Goal: Task Accomplishment & Management: Manage account settings

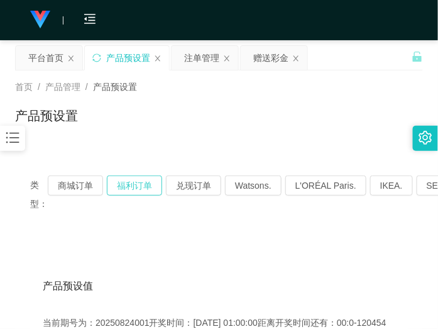
click at [148, 186] on button "福利订单" at bounding box center [134, 185] width 55 height 20
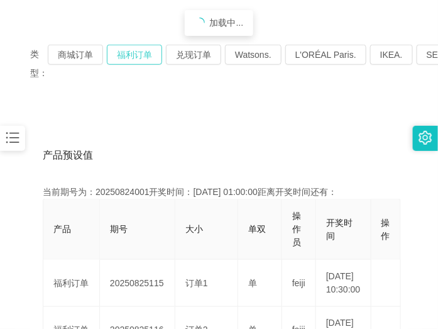
scroll to position [157, 0]
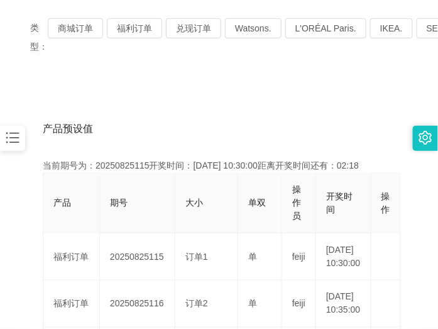
click at [250, 111] on div "产品预设值 添加期号" at bounding box center [219, 128] width 353 height 35
click at [130, 29] on button "福利订单" at bounding box center [134, 28] width 55 height 20
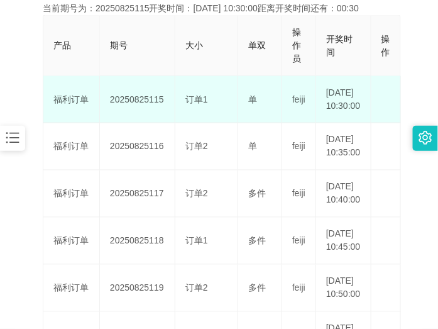
scroll to position [79, 0]
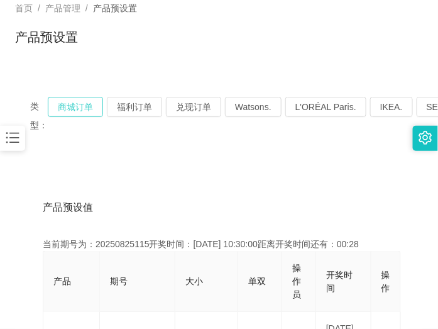
click at [85, 110] on button "商城订单" at bounding box center [75, 107] width 55 height 20
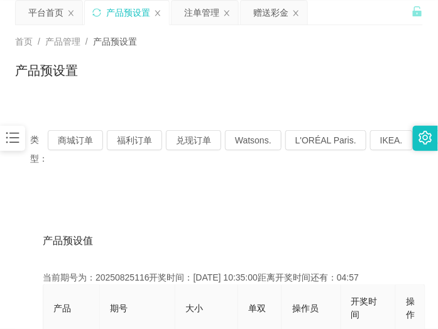
scroll to position [202, 0]
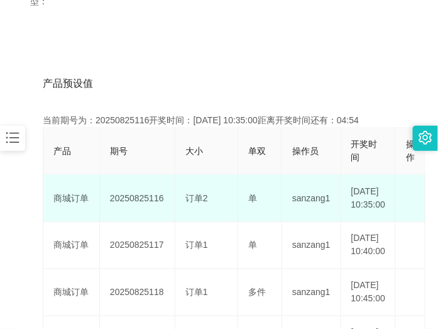
click at [145, 200] on td "20250825116" at bounding box center [137, 198] width 75 height 47
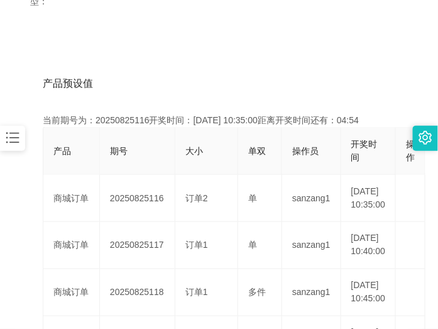
copy td "20250825116"
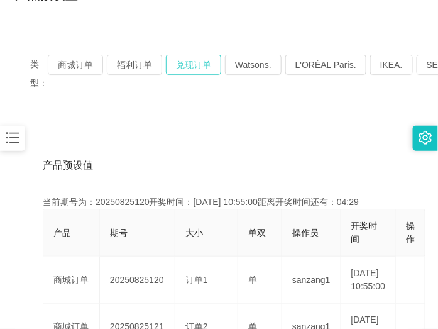
scroll to position [45, 0]
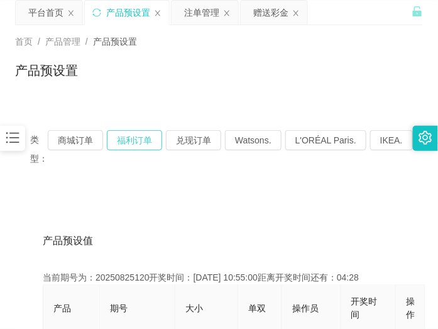
click at [139, 138] on button "福利订单" at bounding box center [134, 140] width 55 height 20
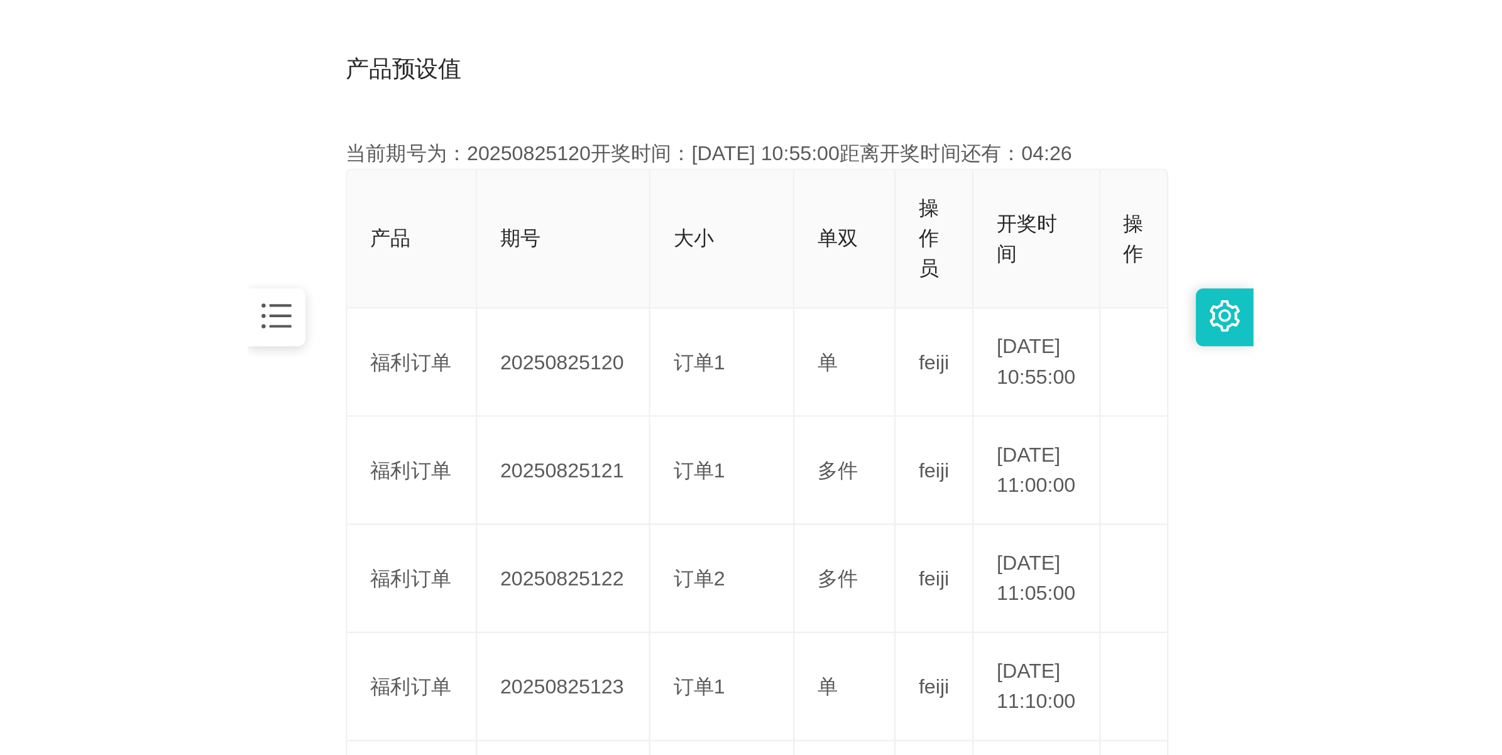
scroll to position [281, 0]
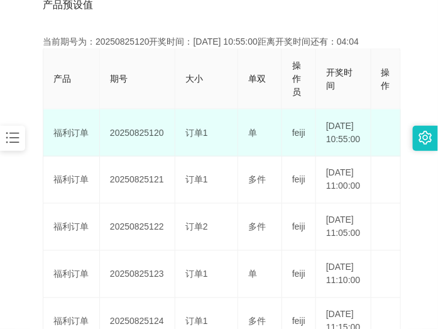
click at [135, 138] on td "20250825120" at bounding box center [137, 132] width 75 height 47
copy td "20250825120"
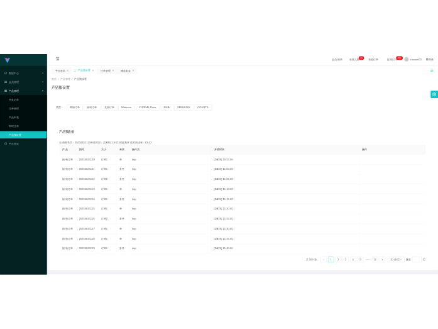
scroll to position [0, 0]
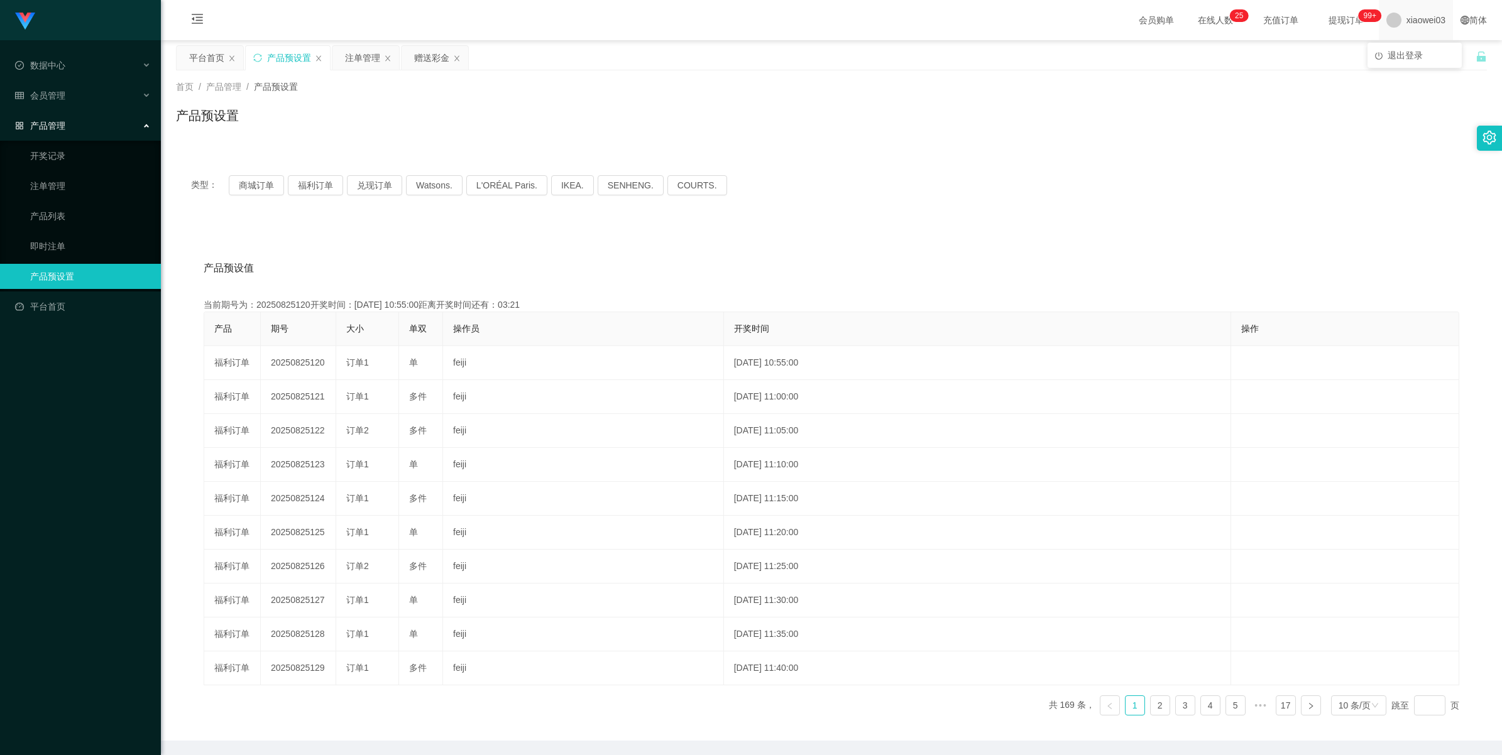
click at [437, 17] on span "xiaowei03" at bounding box center [1426, 20] width 39 height 40
click at [437, 54] on span "退出登录" at bounding box center [1405, 55] width 35 height 10
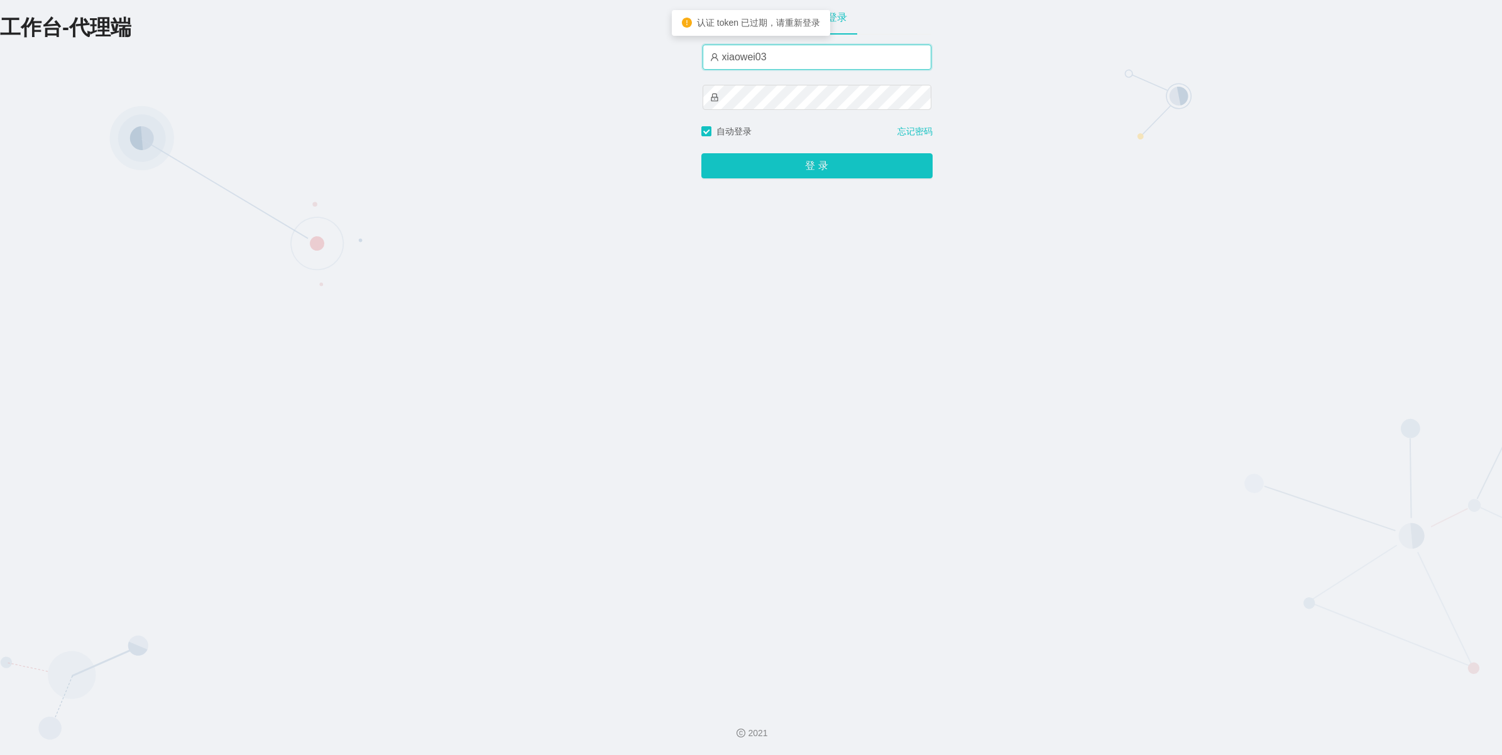
click at [437, 58] on input "xiaowei03" at bounding box center [817, 57] width 229 height 25
type input "xiaowei01"
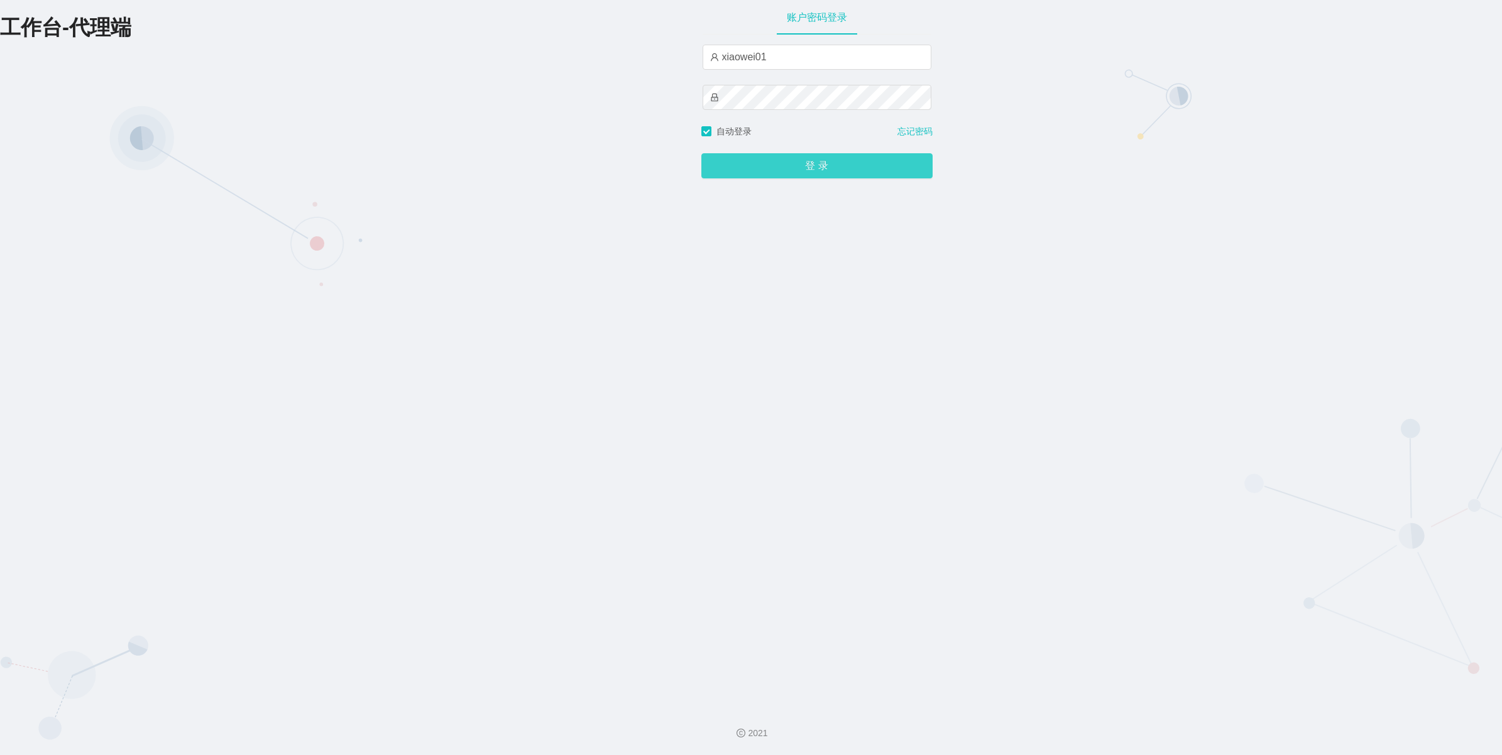
click at [437, 163] on button "登 录" at bounding box center [816, 165] width 231 height 25
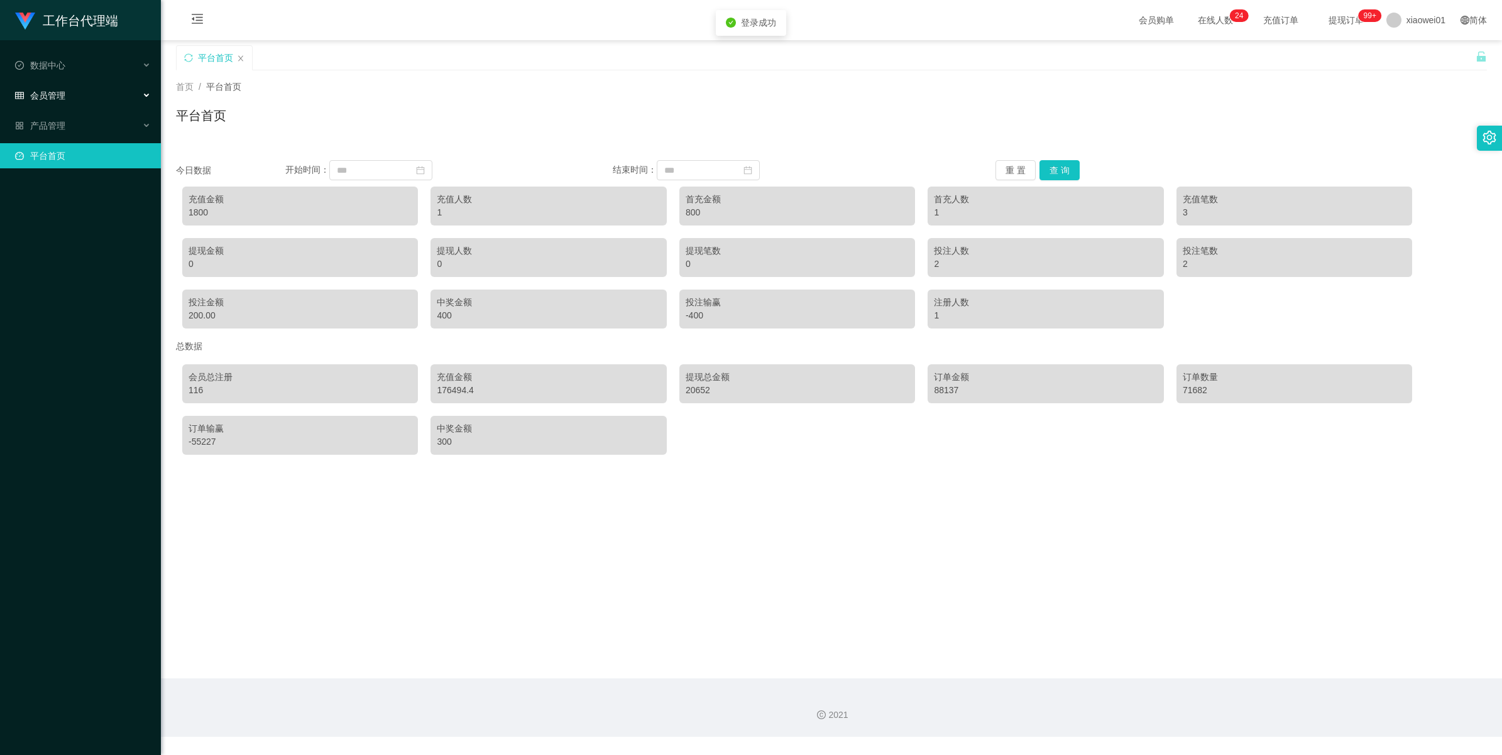
click at [60, 93] on span "会员管理" at bounding box center [40, 96] width 50 height 10
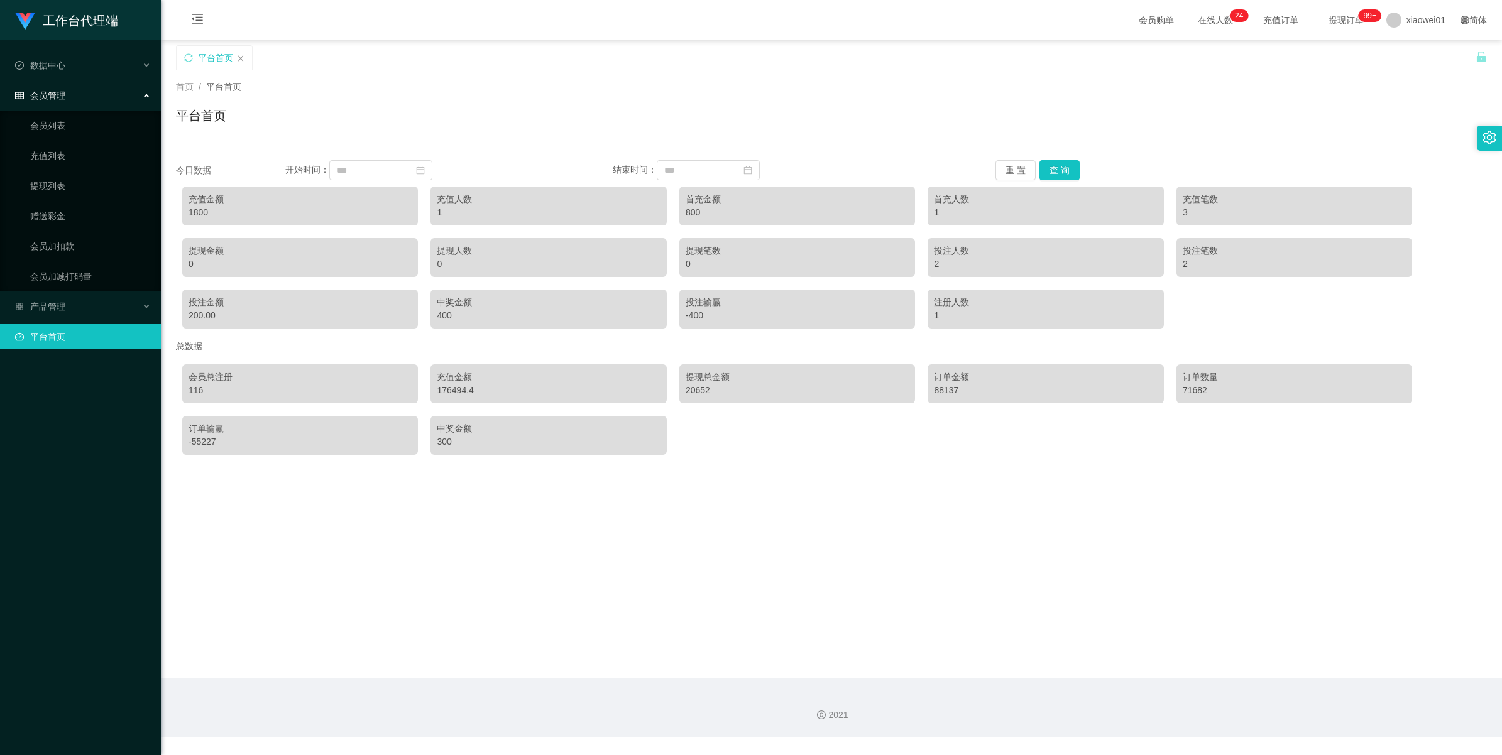
click at [61, 93] on span "会员管理" at bounding box center [40, 96] width 50 height 10
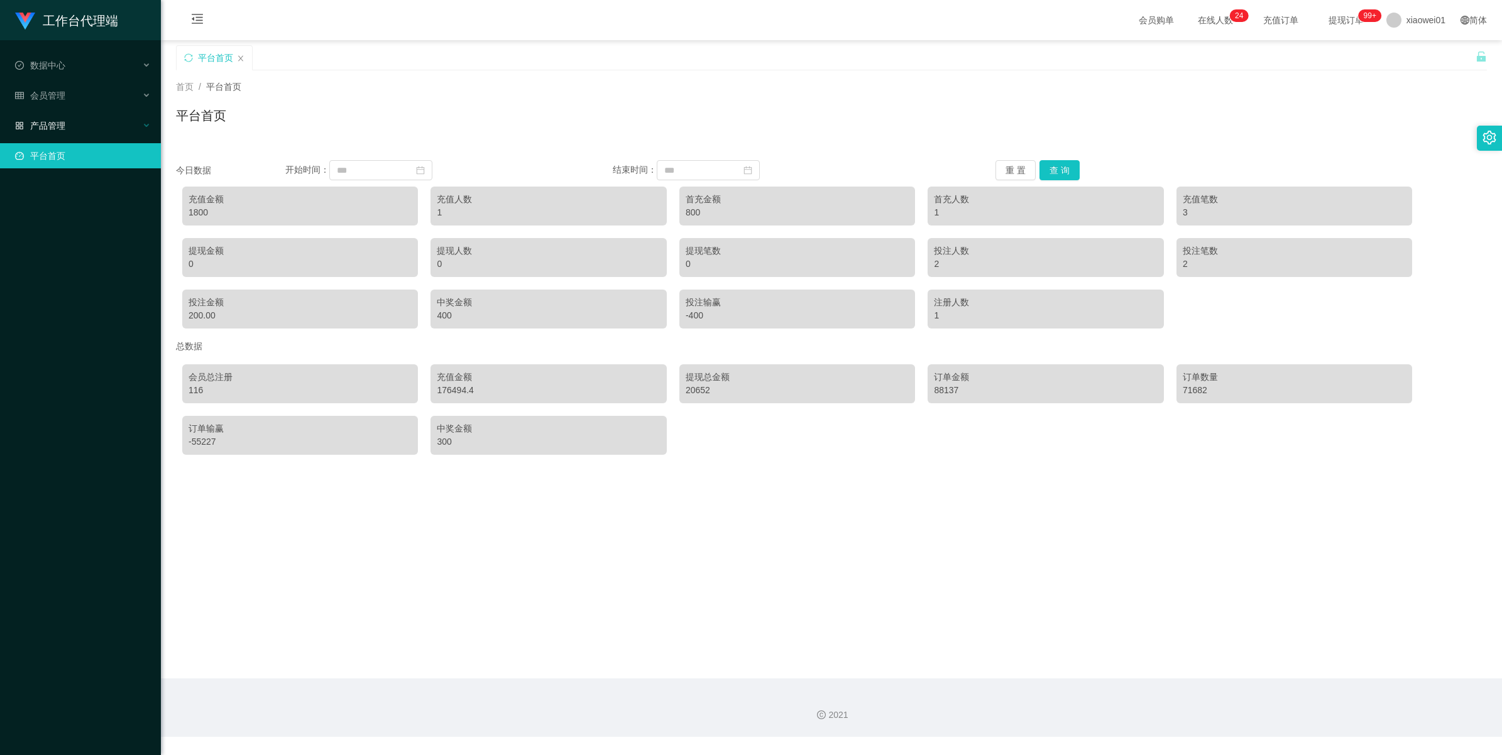
click at [70, 129] on div "产品管理" at bounding box center [80, 125] width 161 height 25
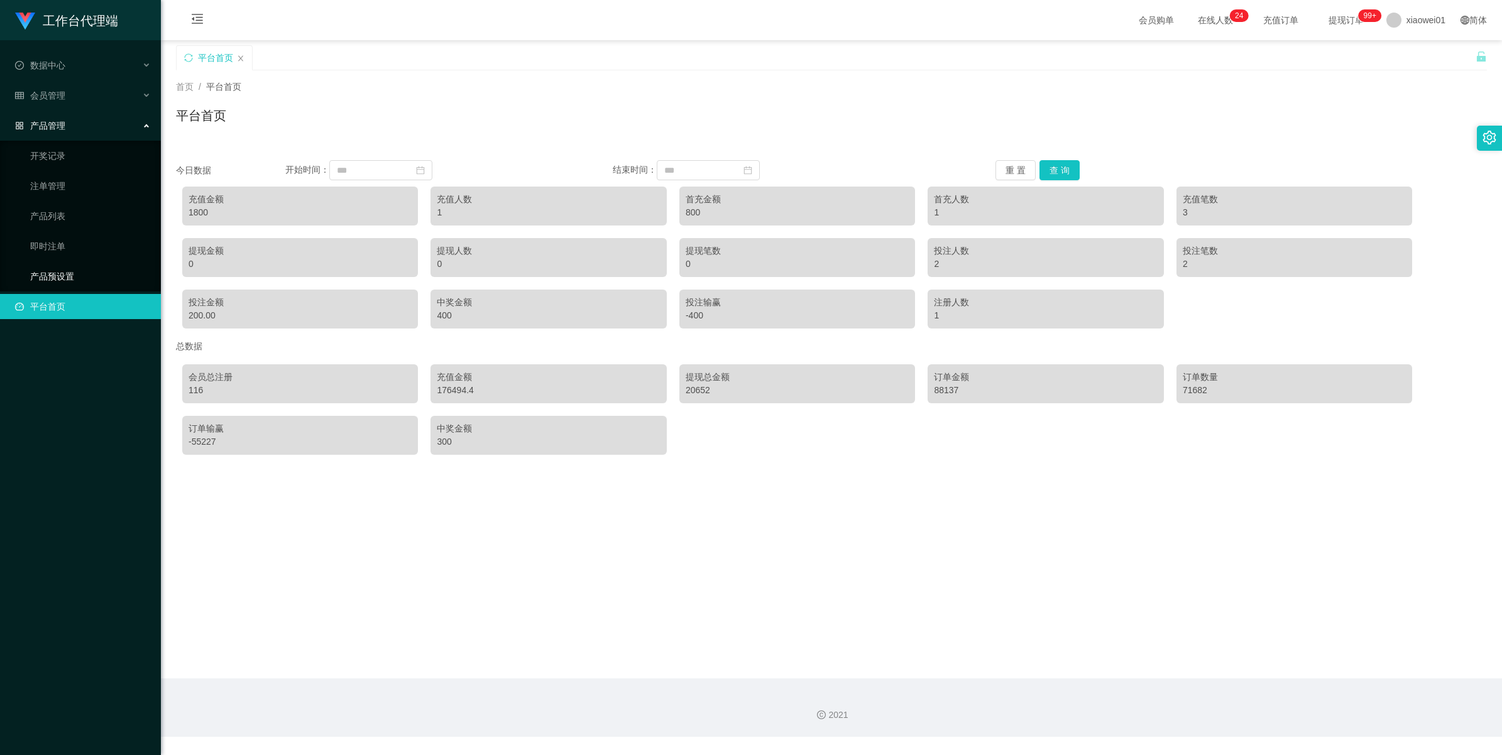
click at [70, 277] on link "产品预设置" at bounding box center [90, 276] width 121 height 25
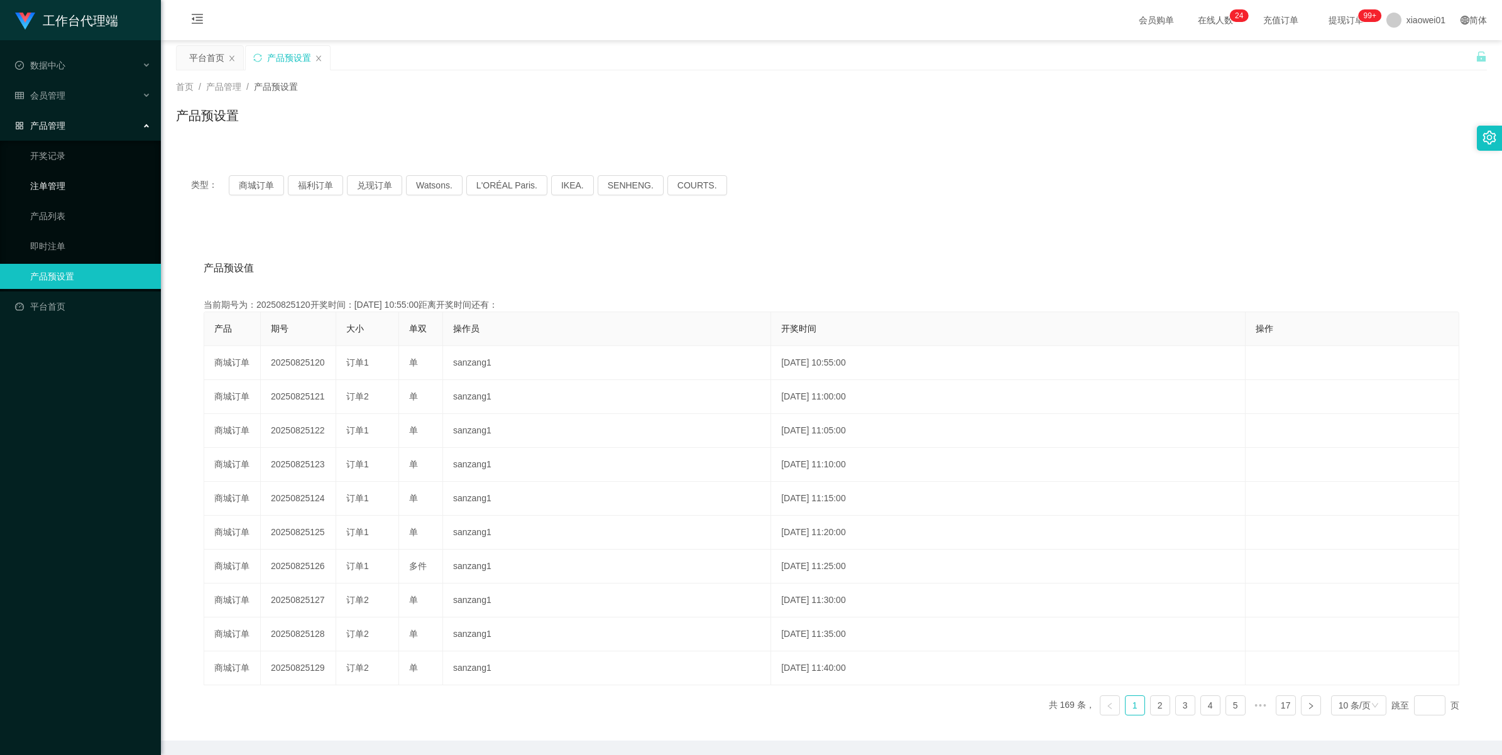
click at [55, 179] on link "注单管理" at bounding box center [90, 185] width 121 height 25
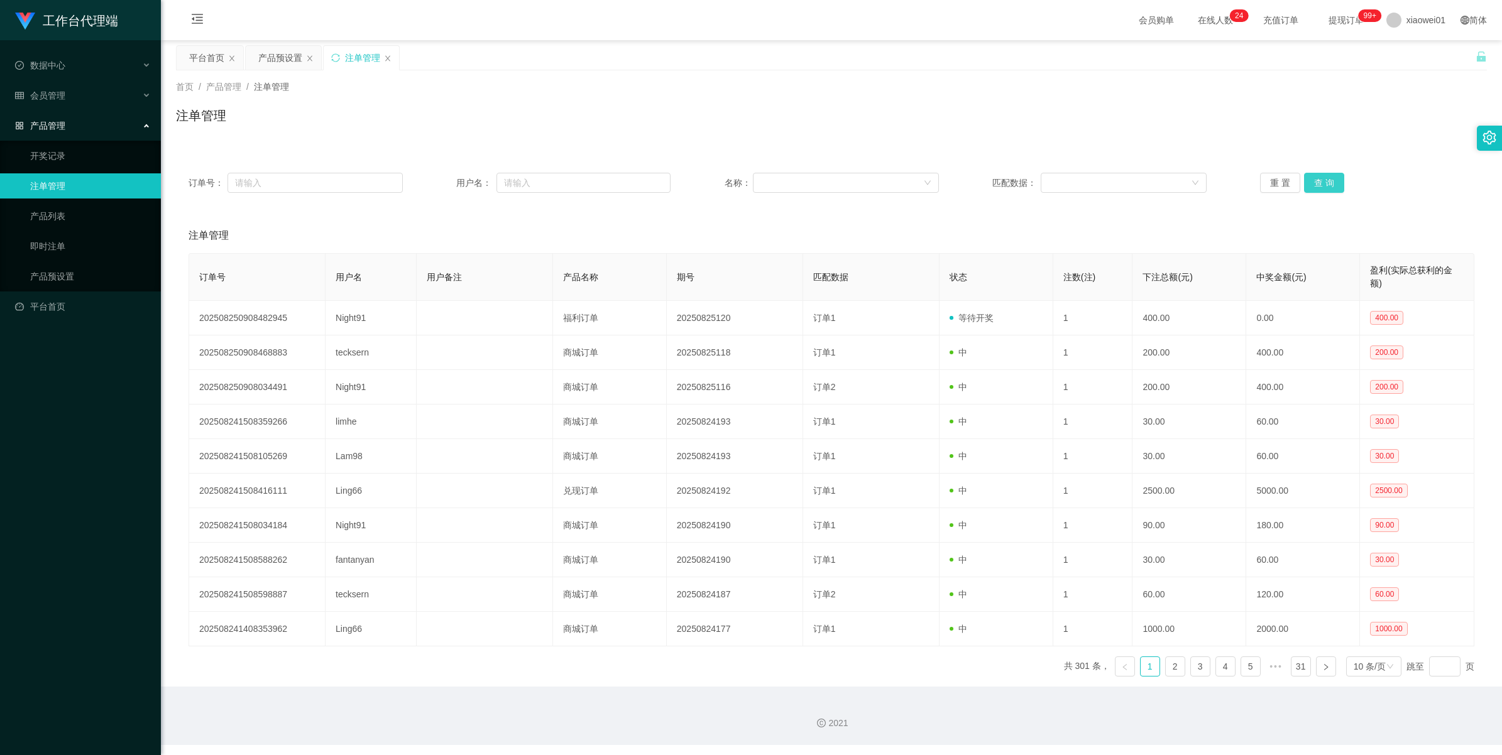
click at [437, 183] on button "查 询" at bounding box center [1324, 183] width 40 height 20
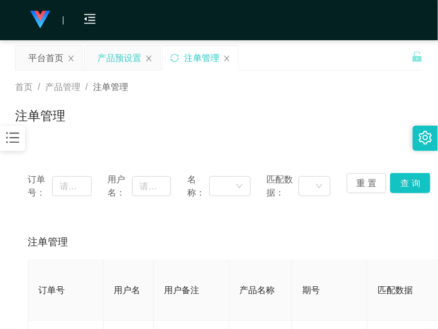
click at [123, 53] on div "产品预设置" at bounding box center [119, 58] width 44 height 24
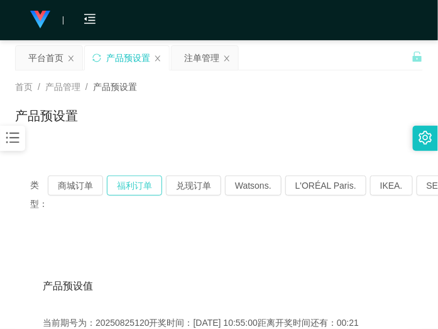
click at [138, 187] on button "福利订单" at bounding box center [134, 185] width 55 height 20
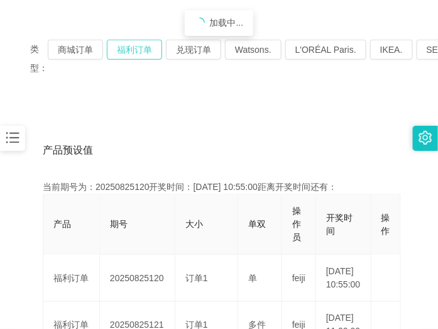
scroll to position [157, 0]
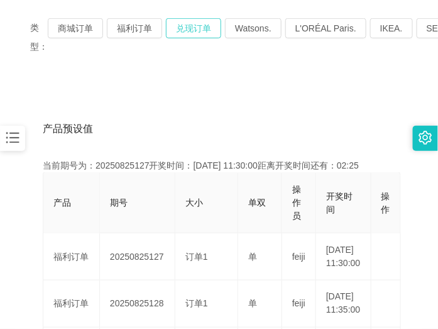
click at [196, 27] on button "兑现订单" at bounding box center [193, 28] width 55 height 20
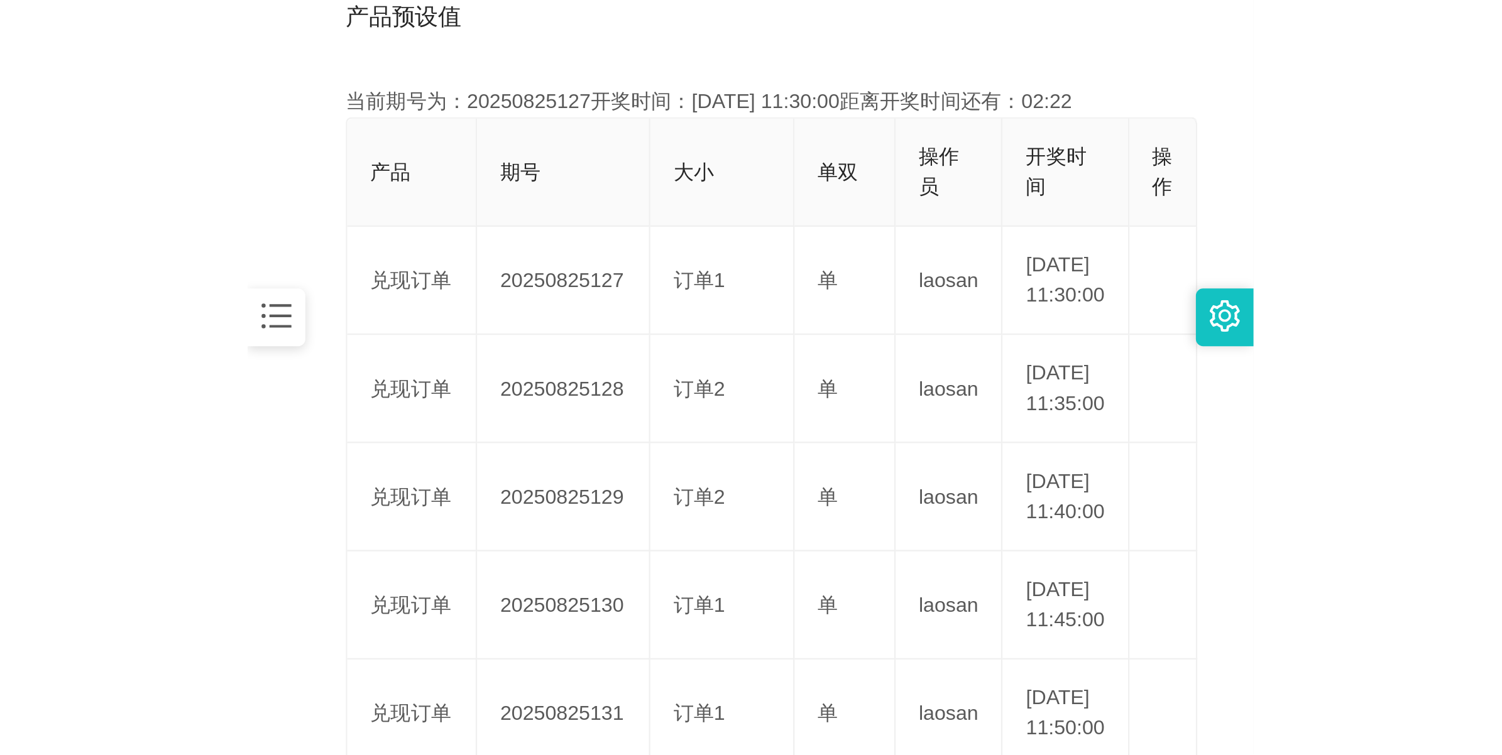
scroll to position [314, 0]
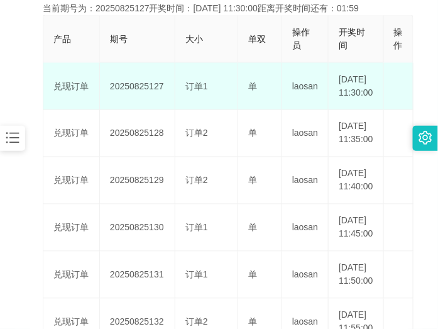
click at [145, 94] on td "20250825127" at bounding box center [137, 86] width 75 height 47
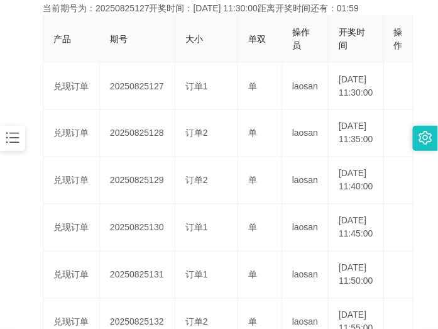
copy td "20250825127"
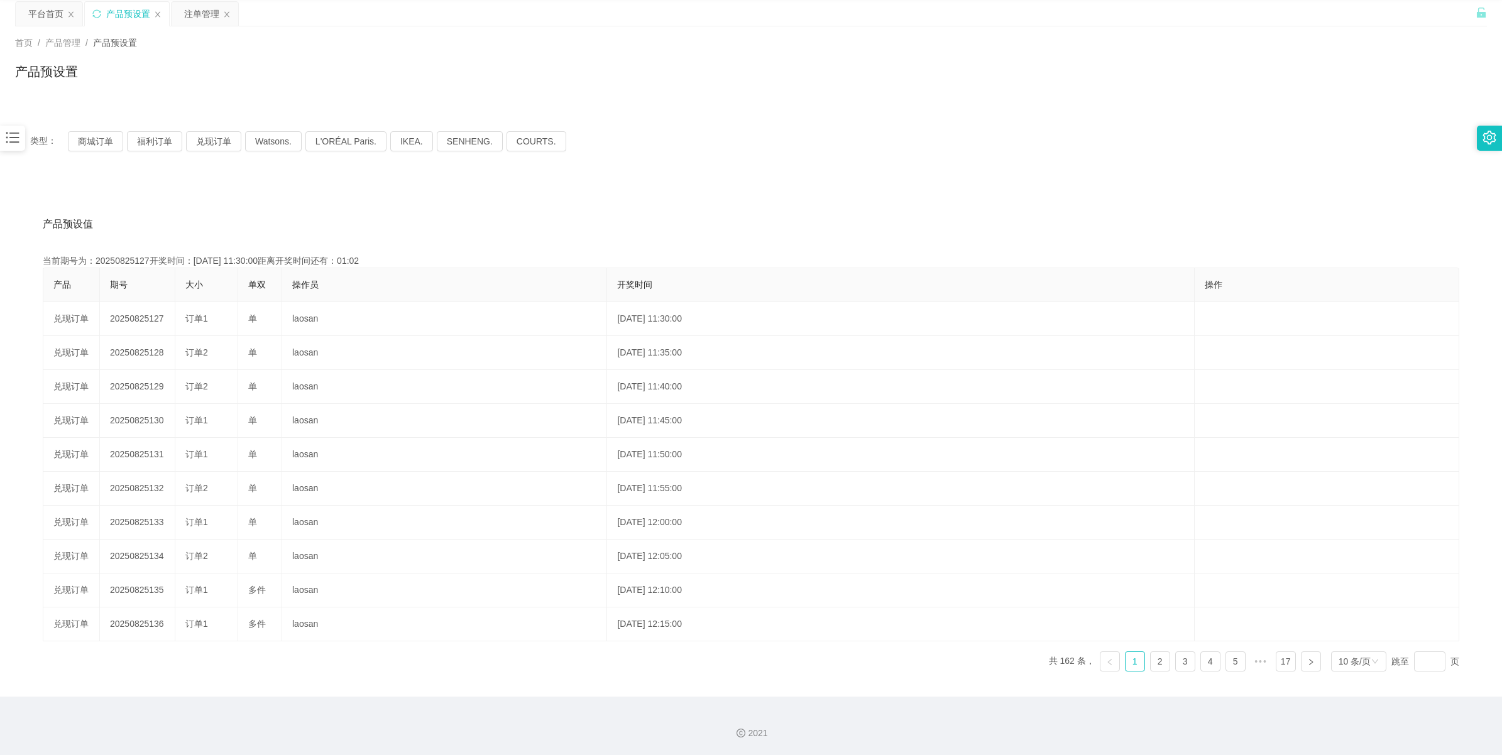
scroll to position [45, 0]
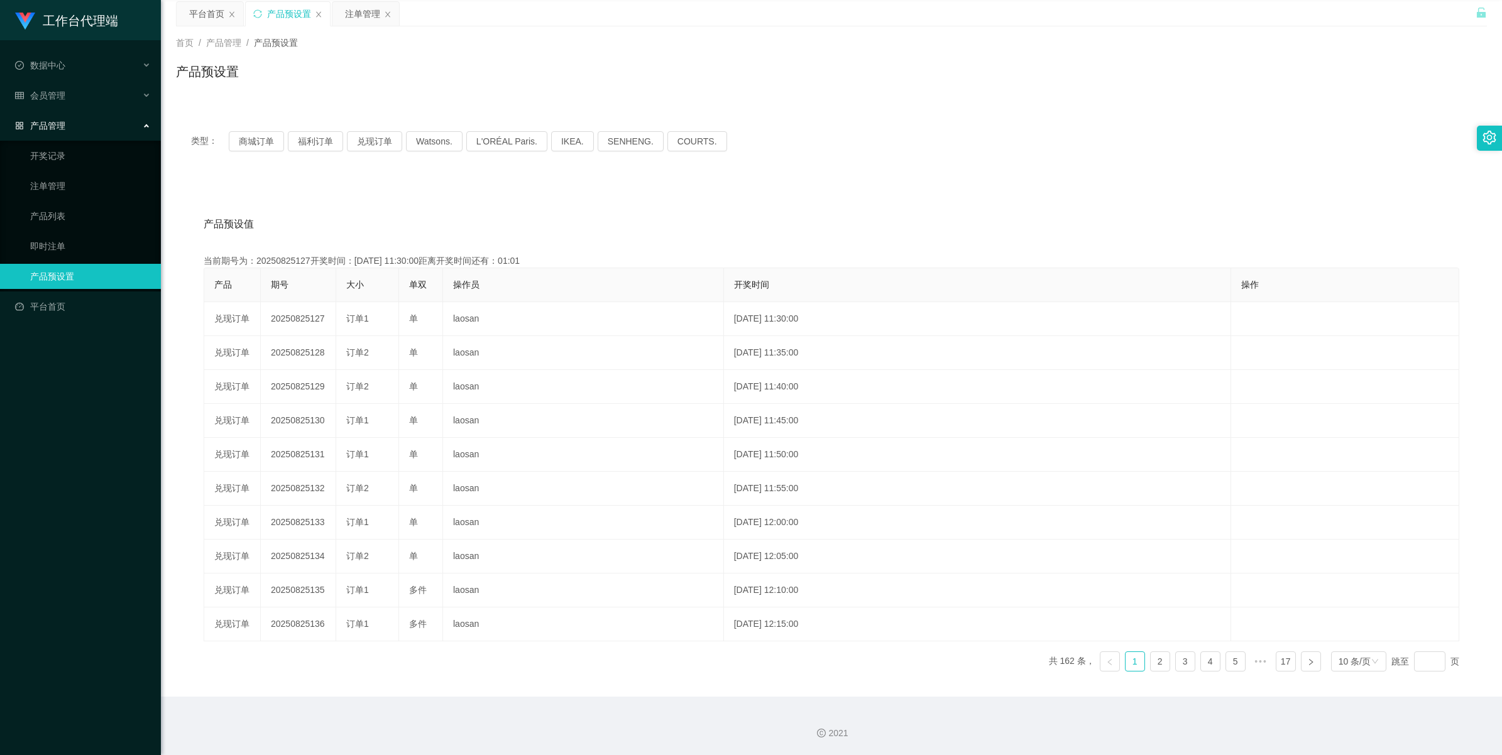
drag, startPoint x: 352, startPoint y: 13, endPoint x: 441, endPoint y: 35, distance: 92.1
click at [352, 13] on div "注单管理" at bounding box center [362, 14] width 35 height 24
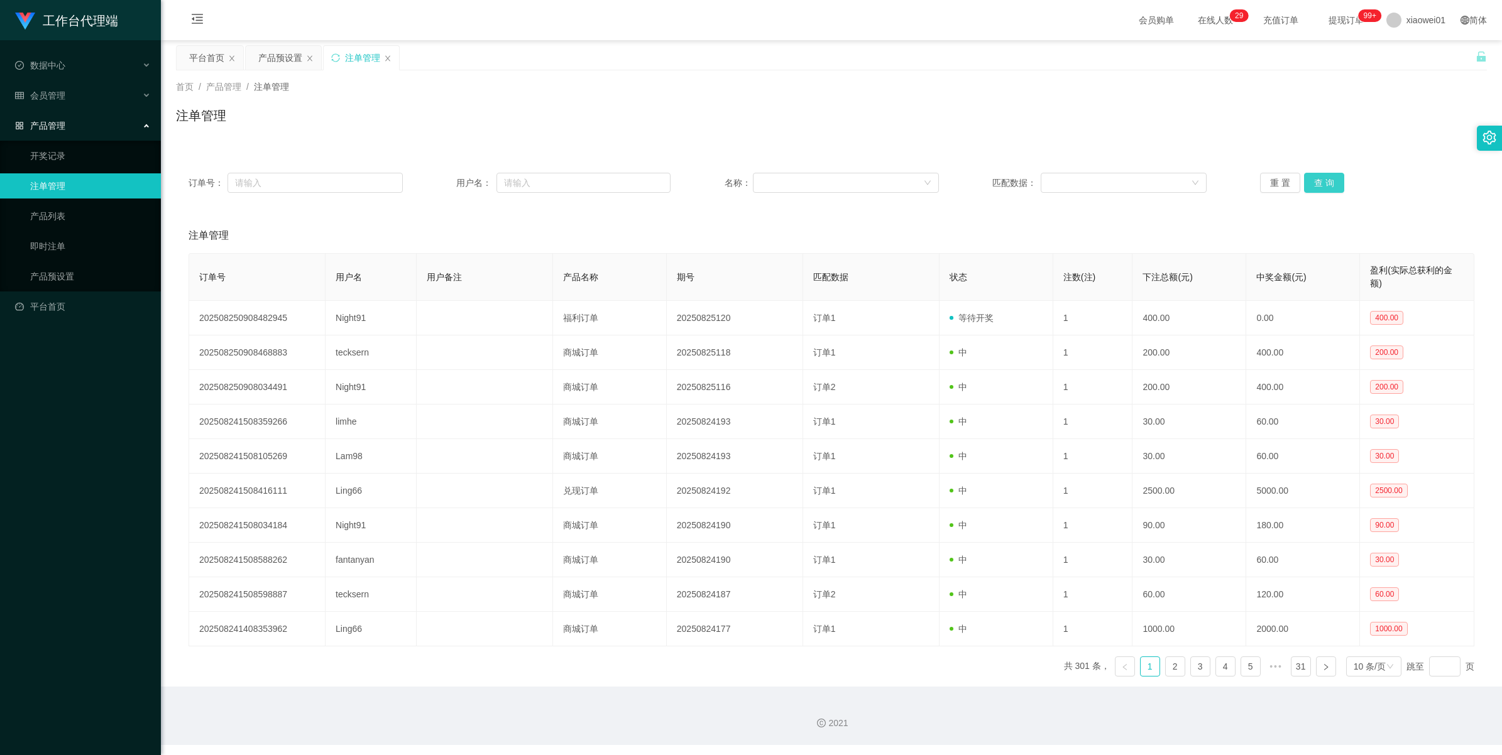
click at [437, 181] on button "查 询" at bounding box center [1324, 183] width 40 height 20
